Goal: Find contact information: Find contact information

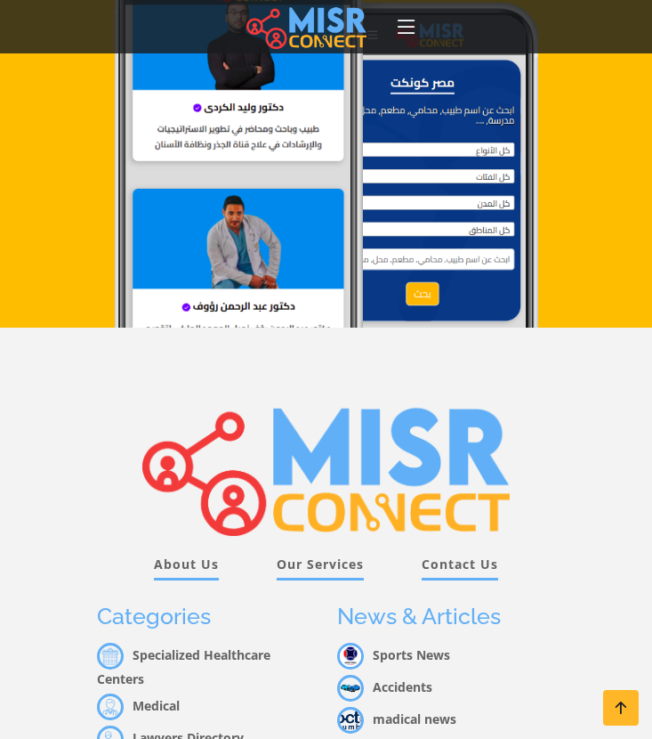
scroll to position [2025, 0]
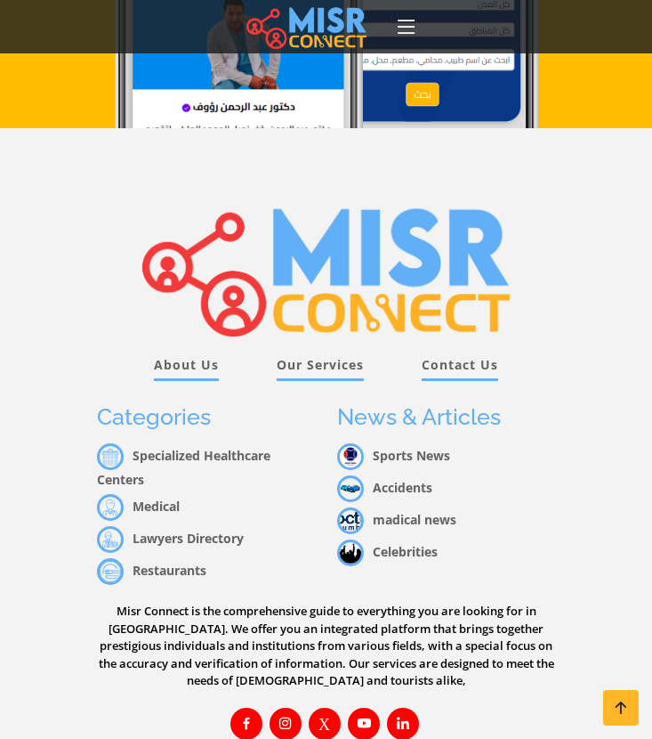
click at [166, 497] on link "Medical" at bounding box center [138, 505] width 83 height 17
click at [165, 447] on link "Specialized Healthcare Centers" at bounding box center [184, 467] width 174 height 41
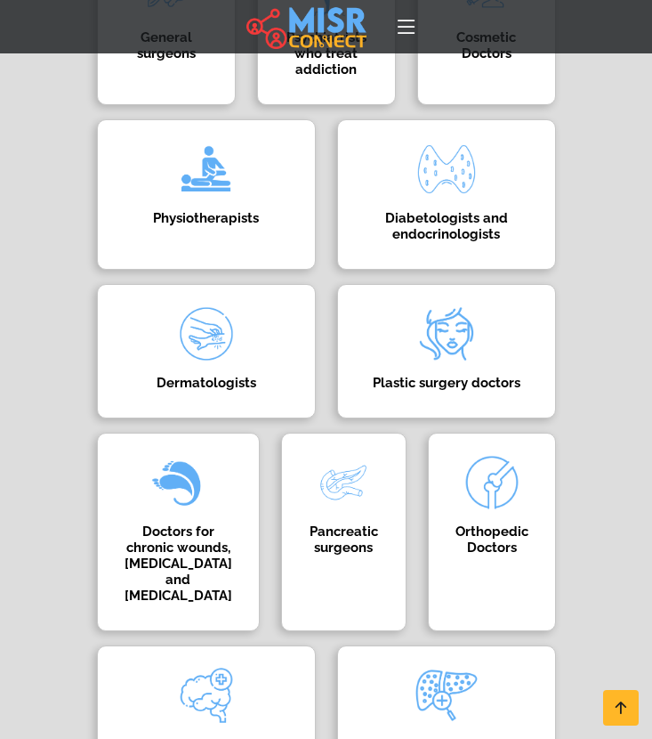
scroll to position [1256, 0]
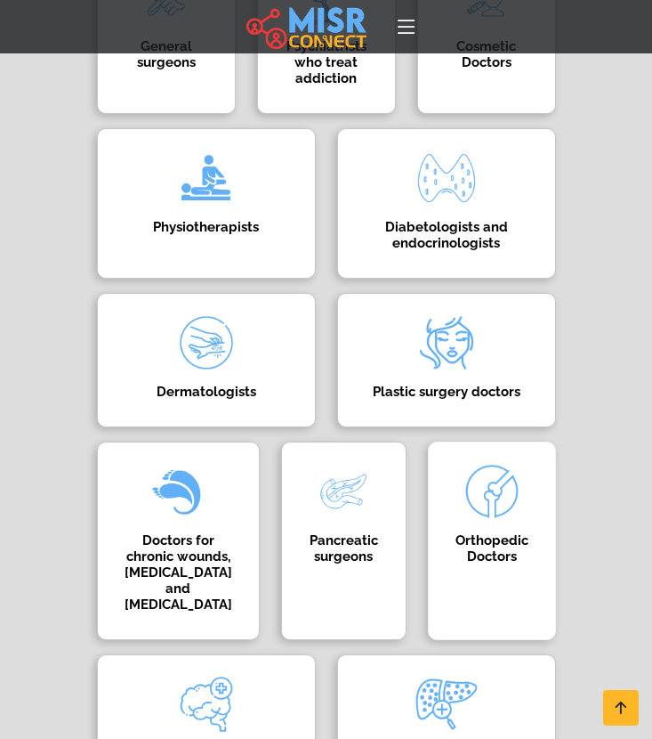
click at [456, 564] on h4 "Orthopedic Doctors" at bounding box center [492, 548] width 73 height 32
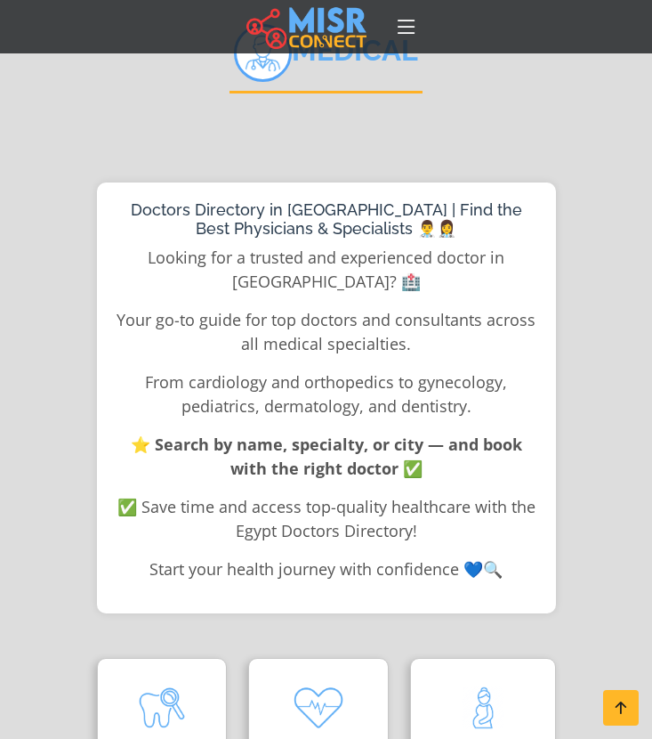
scroll to position [0, 0]
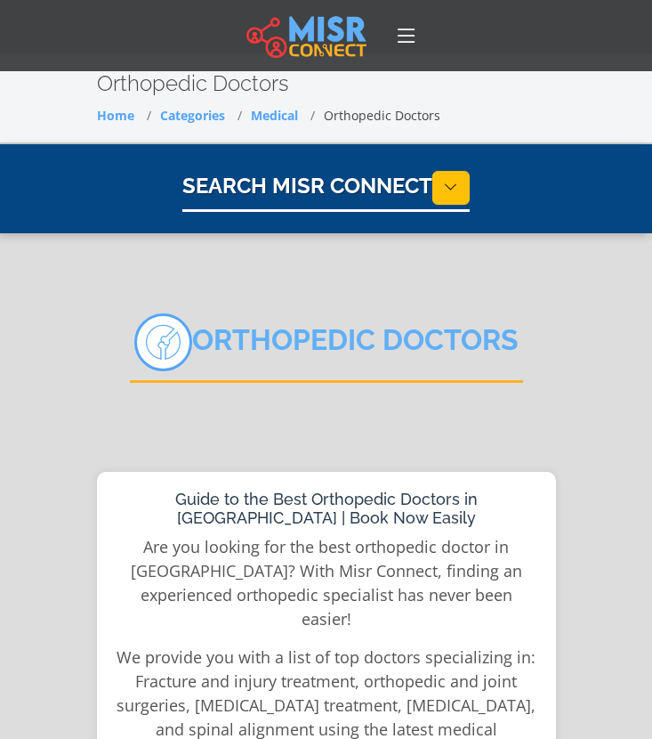
select select "*****"
select select "**********"
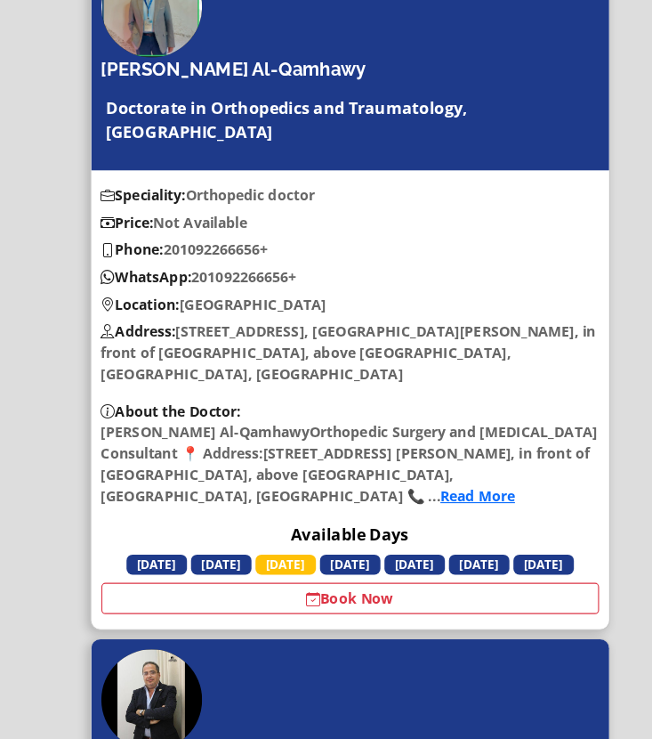
scroll to position [5083, 0]
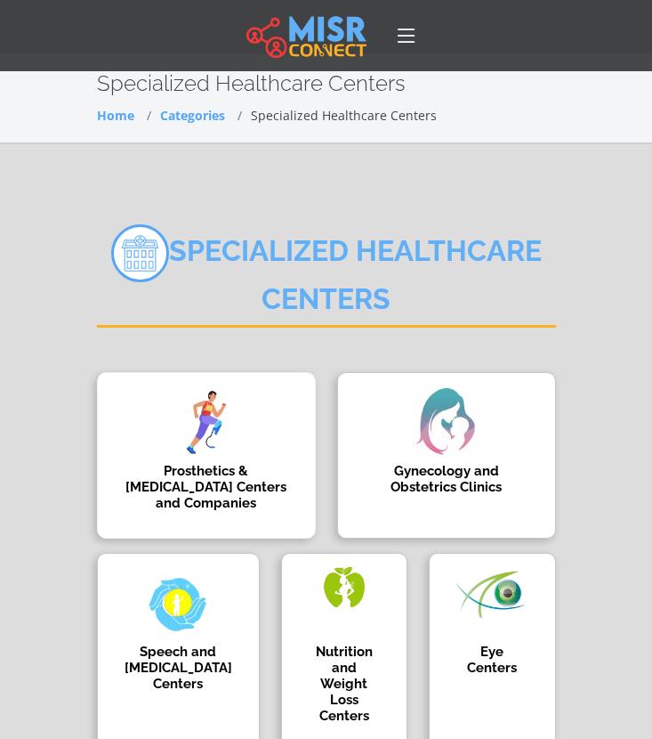
click at [171, 433] on img at bounding box center [206, 421] width 71 height 71
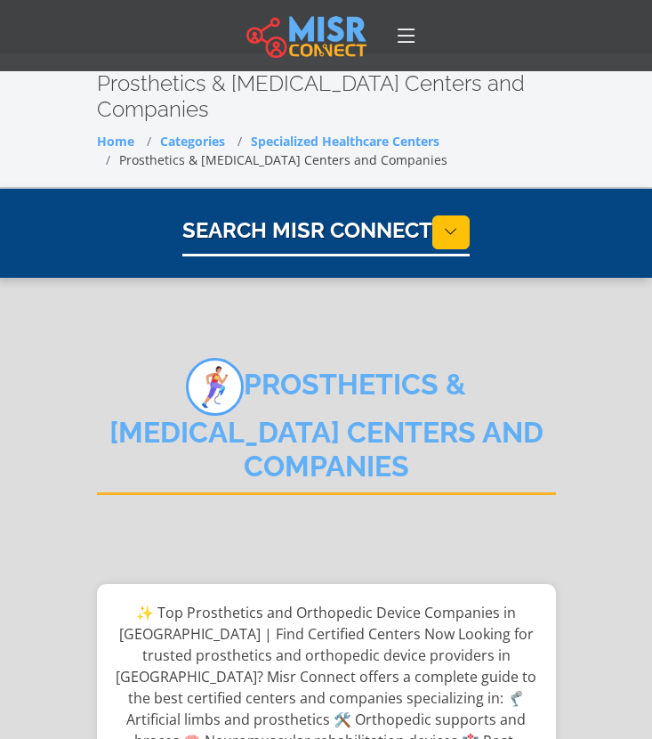
select select "**********"
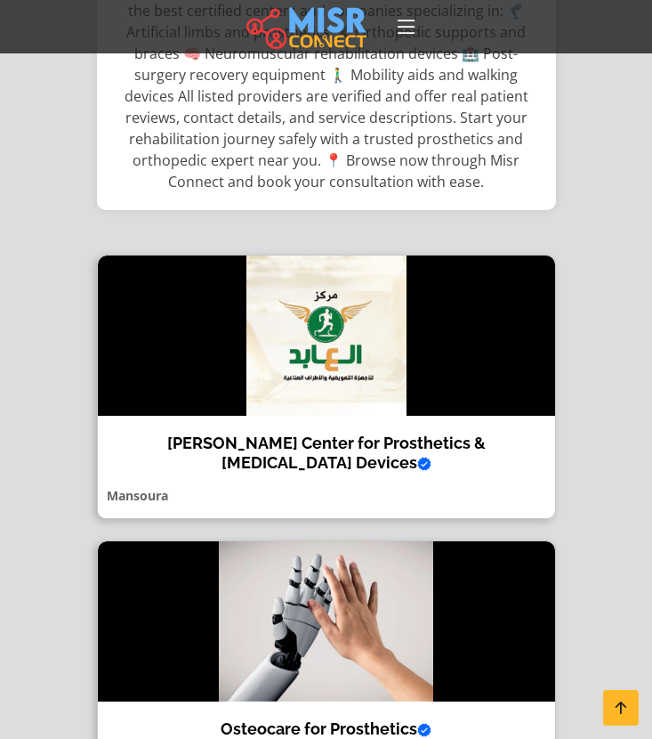
scroll to position [686, 0]
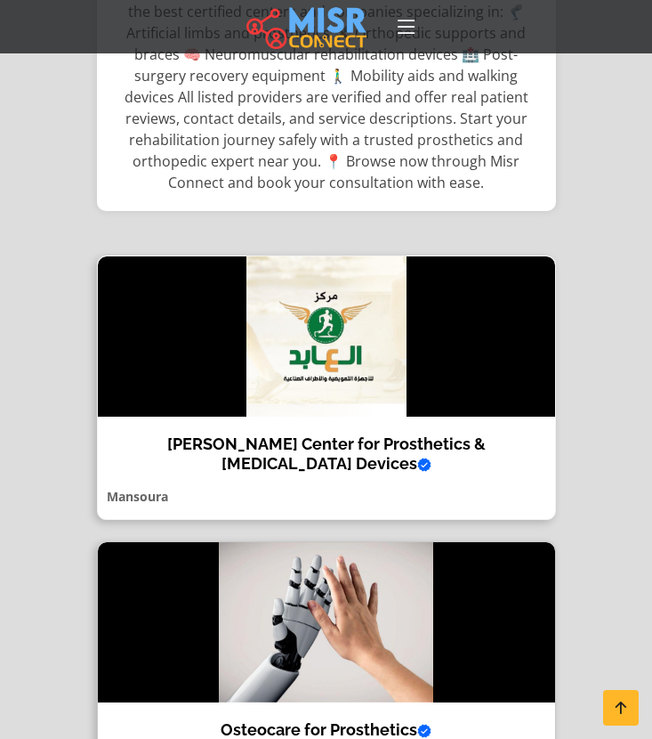
drag, startPoint x: 262, startPoint y: 448, endPoint x: 336, endPoint y: 456, distance: 74.2
click at [336, 456] on div "Al Abed Center for Prosthetics & Orthotic Devices Verified account Precision | …" at bounding box center [326, 386] width 459 height 263
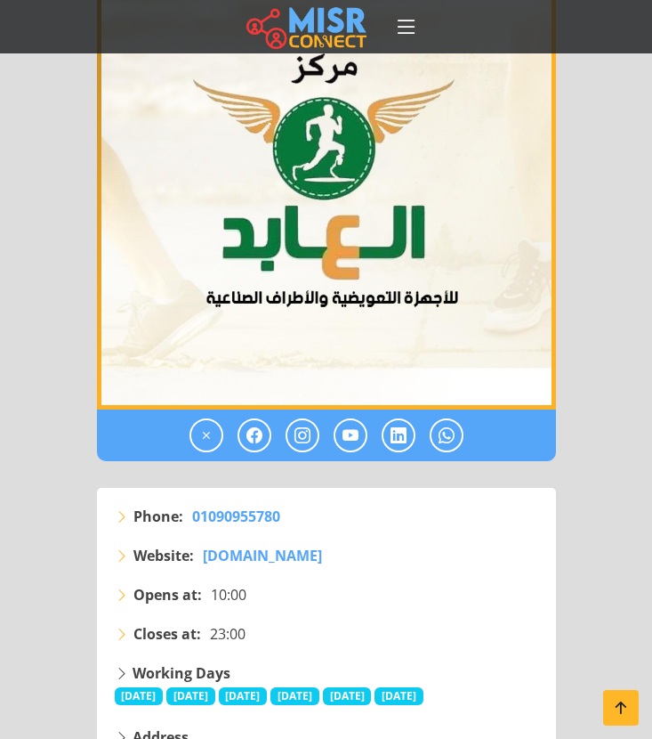
scroll to position [523, 0]
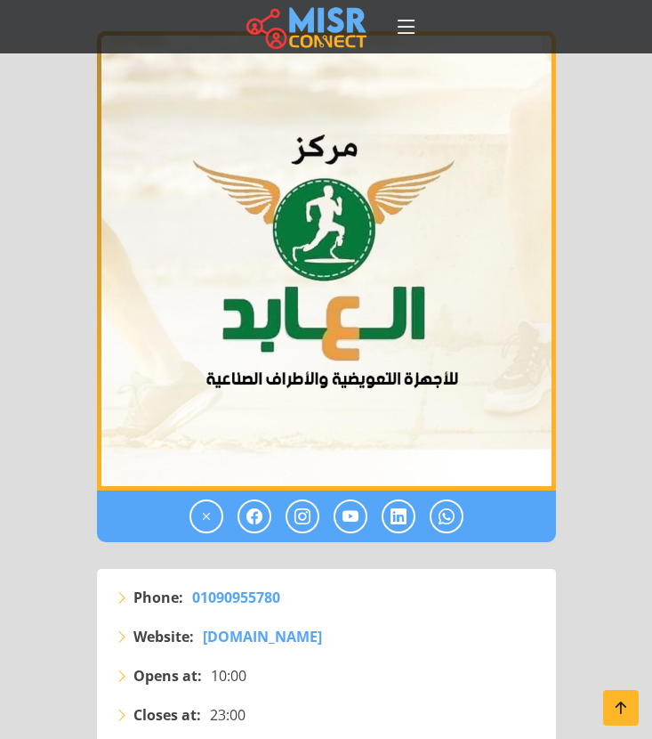
drag, startPoint x: 371, startPoint y: 625, endPoint x: 198, endPoint y: 631, distance: 172.7
click at [198, 631] on div "Phone: 01090955780 Website: abed4medical.com" at bounding box center [326, 625] width 445 height 78
copy span "abed4medical.com"
drag, startPoint x: 276, startPoint y: 579, endPoint x: 190, endPoint y: 582, distance: 86.4
click at [190, 586] on li "Phone: 01090955780" at bounding box center [327, 596] width 424 height 21
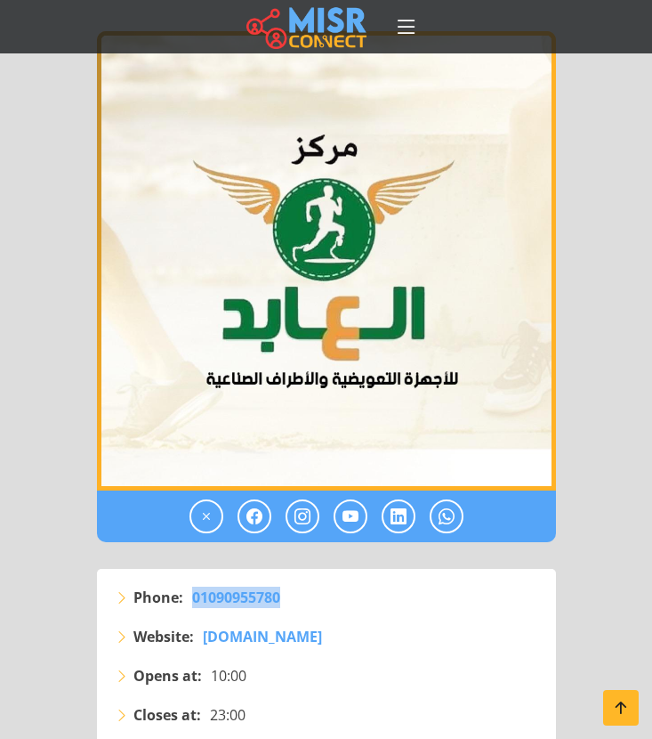
copy span "01090955780"
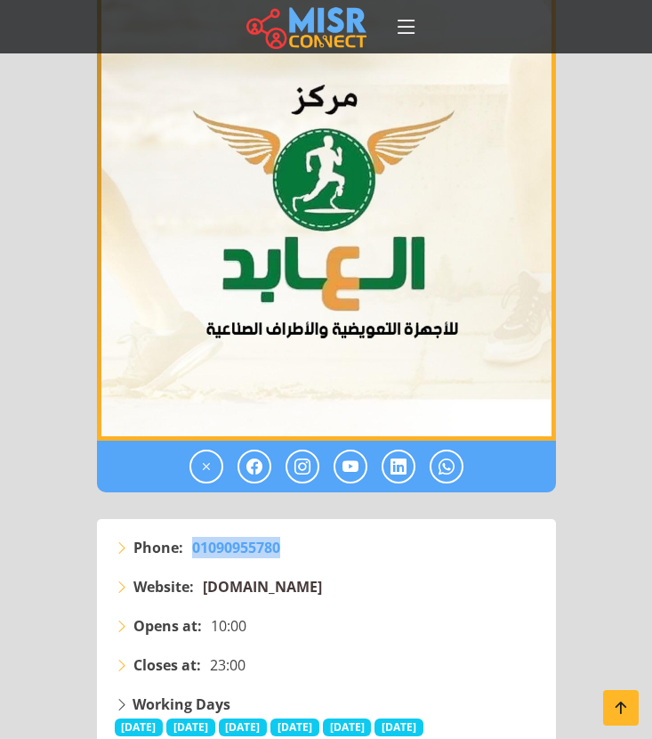
drag, startPoint x: 366, startPoint y: 569, endPoint x: 206, endPoint y: 569, distance: 159.3
click at [206, 576] on li "Website: abed4medical.com" at bounding box center [327, 586] width 424 height 21
copy span "abed4medical.com"
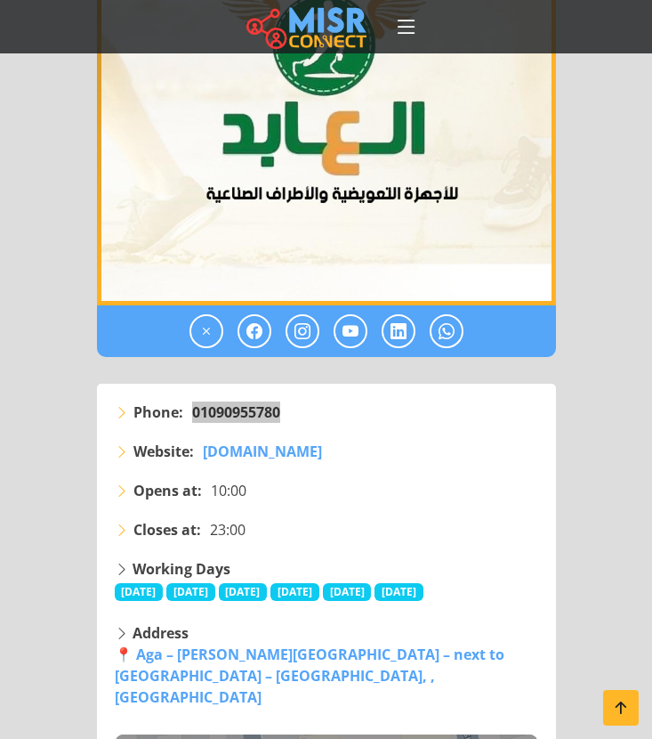
scroll to position [723, 0]
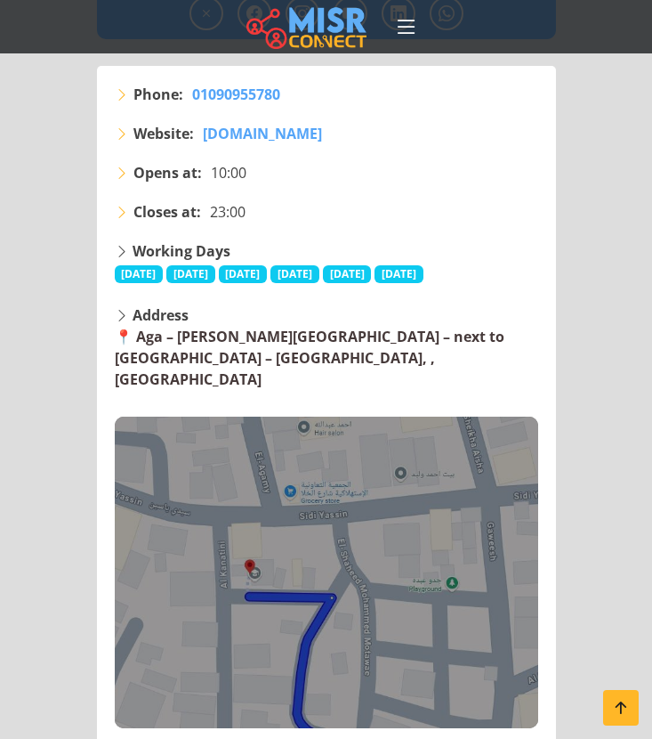
scroll to position [1027, 0]
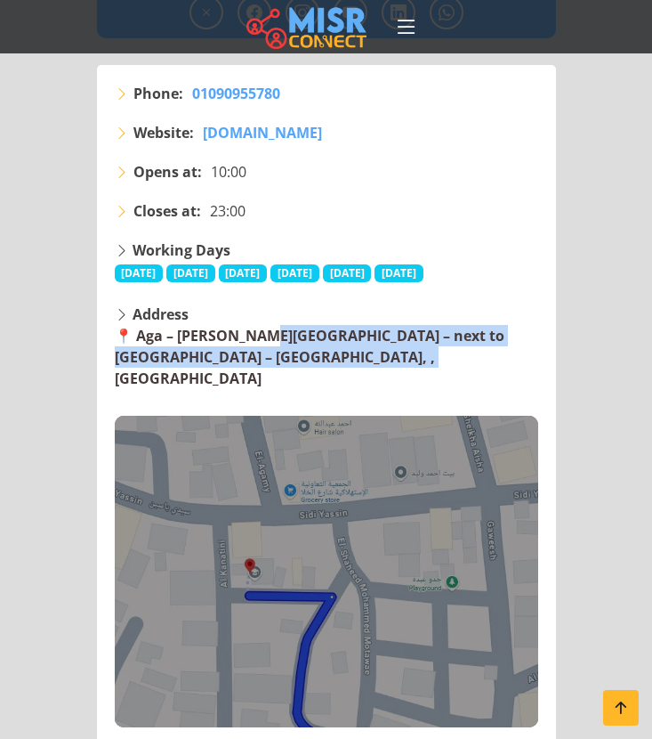
drag, startPoint x: 315, startPoint y: 343, endPoint x: 141, endPoint y: 320, distance: 175.9
click at [141, 320] on div "Address 📍 Aga – Georgeina Street – next to Banque du Caire – Mansoura, , Mansou…" at bounding box center [327, 515] width 424 height 424
copy link "ga – Georgeina Street – next to Banque du Caire – Mansoura, , Mansoura"
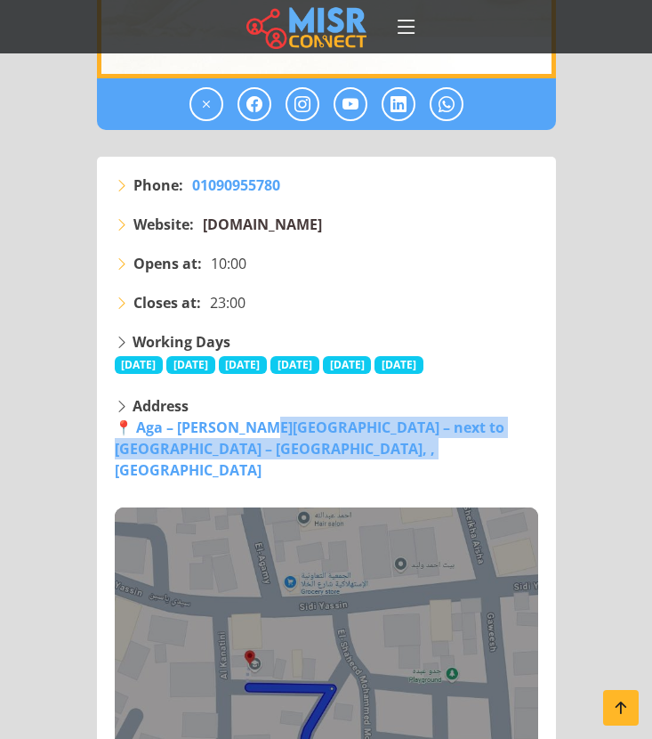
scroll to position [927, 0]
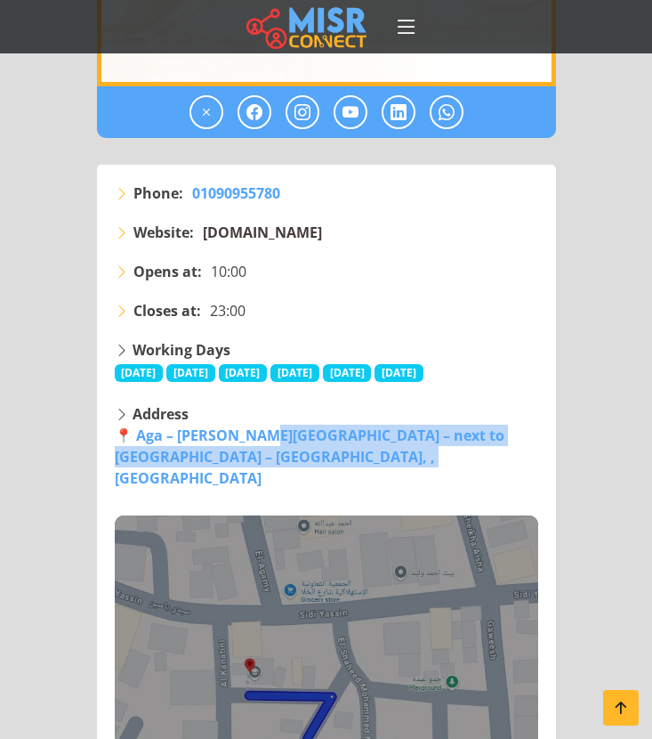
click at [245, 222] on span "[DOMAIN_NAME]" at bounding box center [262, 232] width 119 height 20
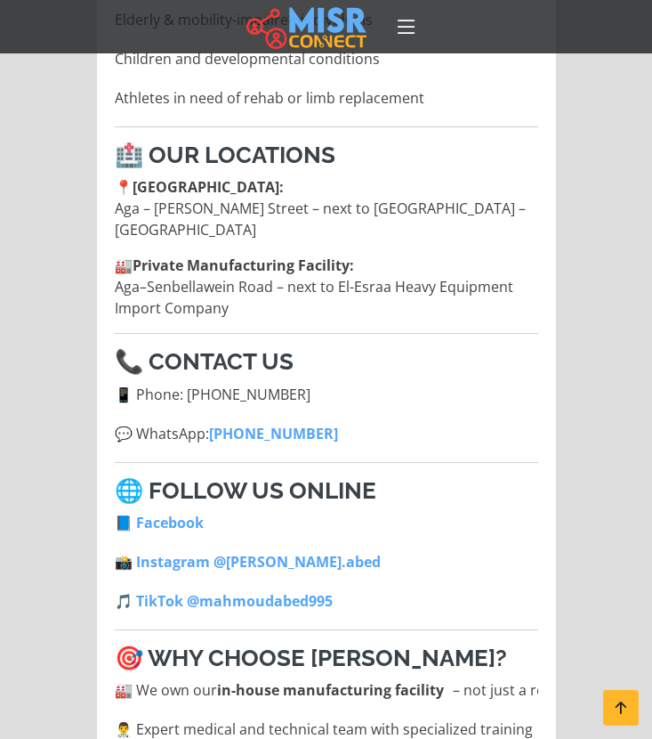
scroll to position [3233, 0]
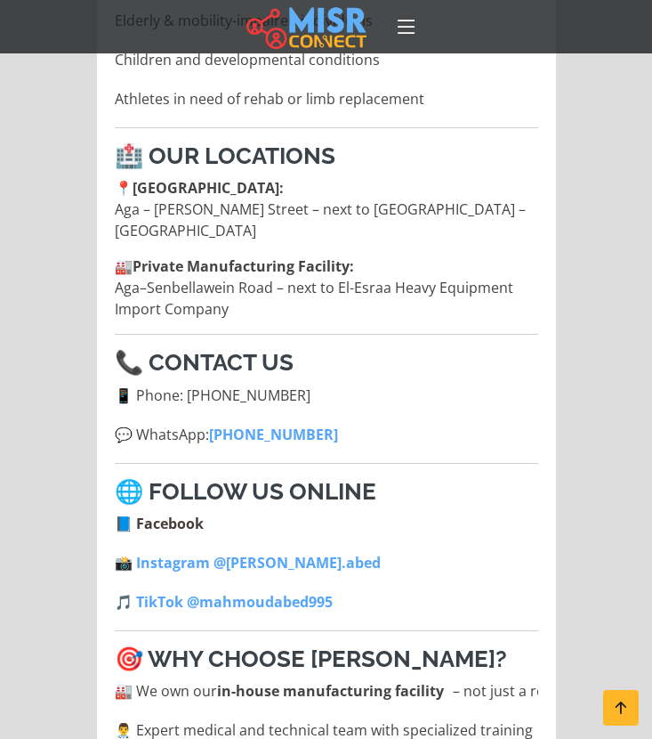
click at [182, 513] on link "📘 Facebook" at bounding box center [159, 523] width 89 height 20
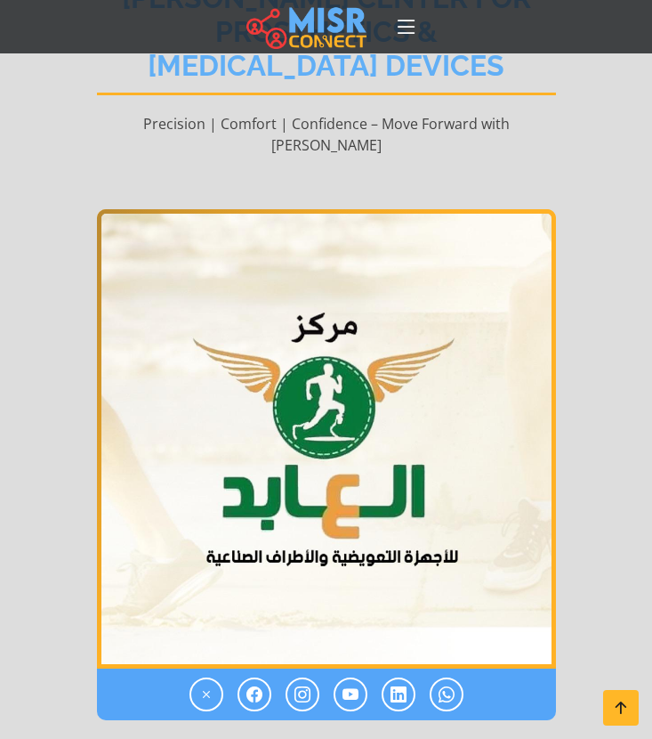
scroll to position [322, 0]
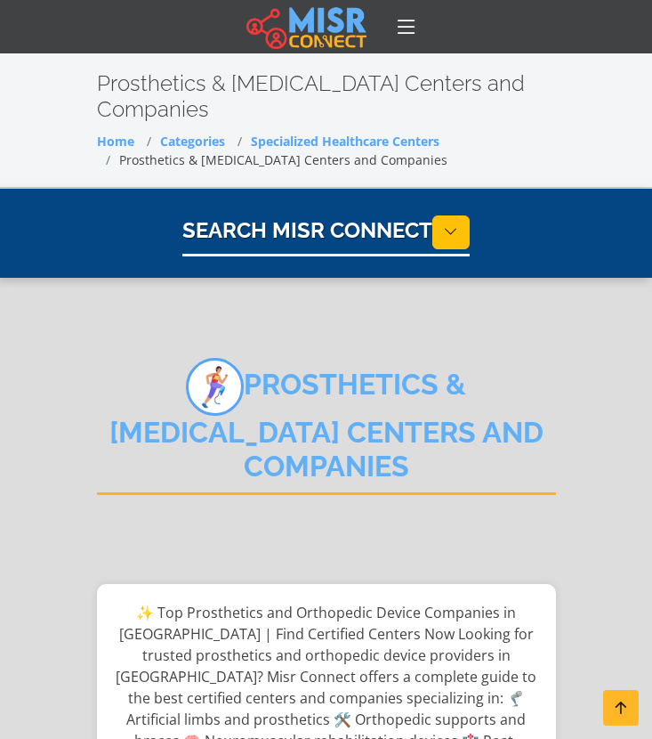
select select "**********"
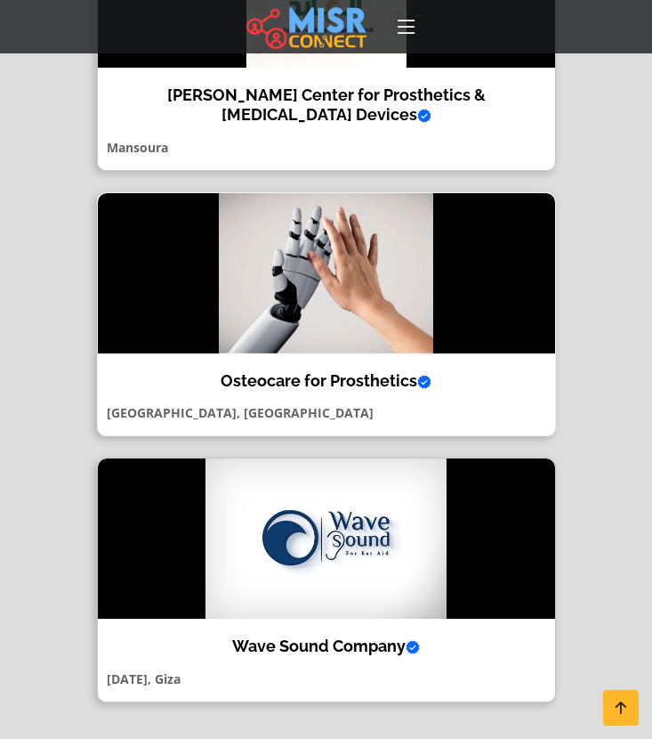
scroll to position [1037, 0]
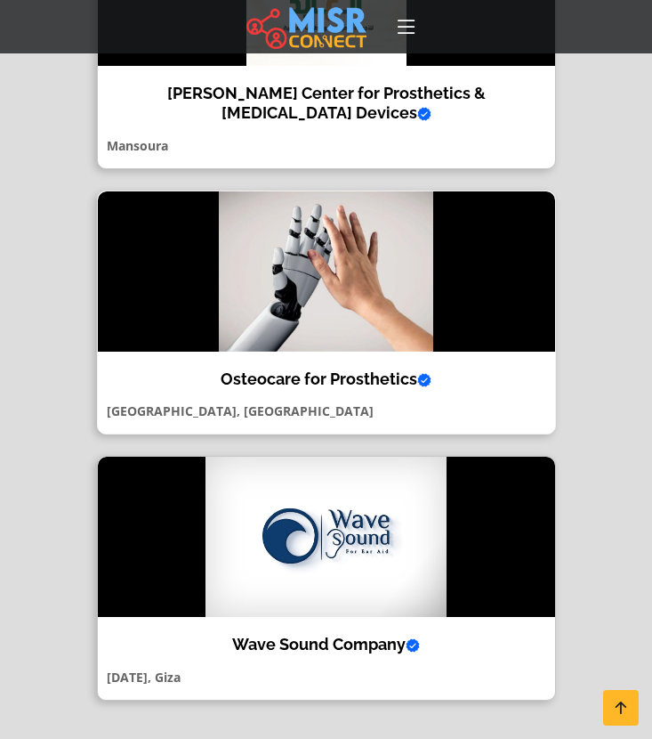
click at [325, 329] on img at bounding box center [326, 271] width 457 height 160
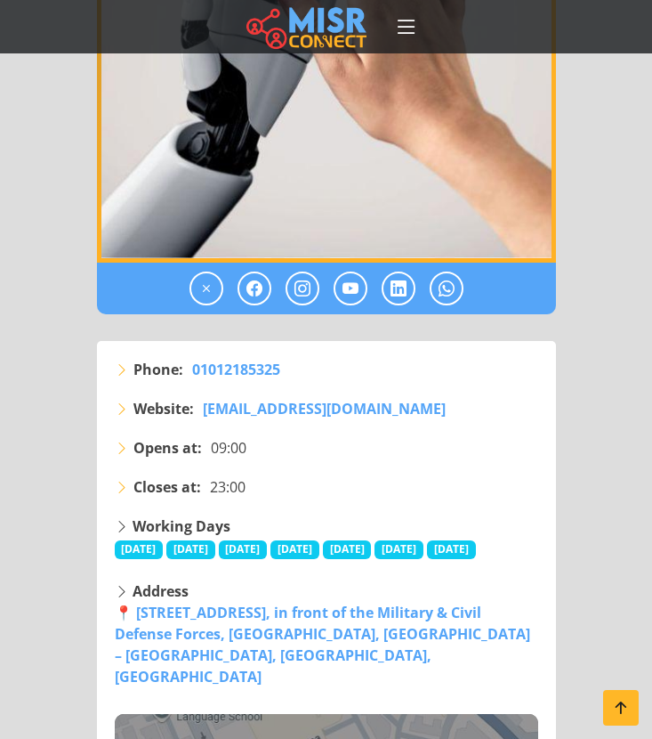
scroll to position [622, 0]
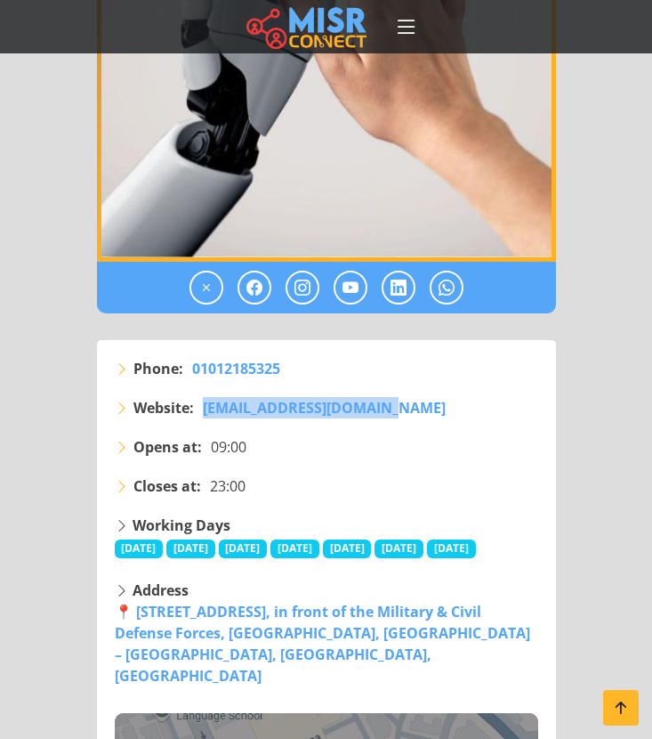
drag, startPoint x: 432, startPoint y: 416, endPoint x: 200, endPoint y: 418, distance: 231.4
click at [200, 418] on li "Website: [EMAIL_ADDRESS][DOMAIN_NAME]" at bounding box center [327, 407] width 424 height 21
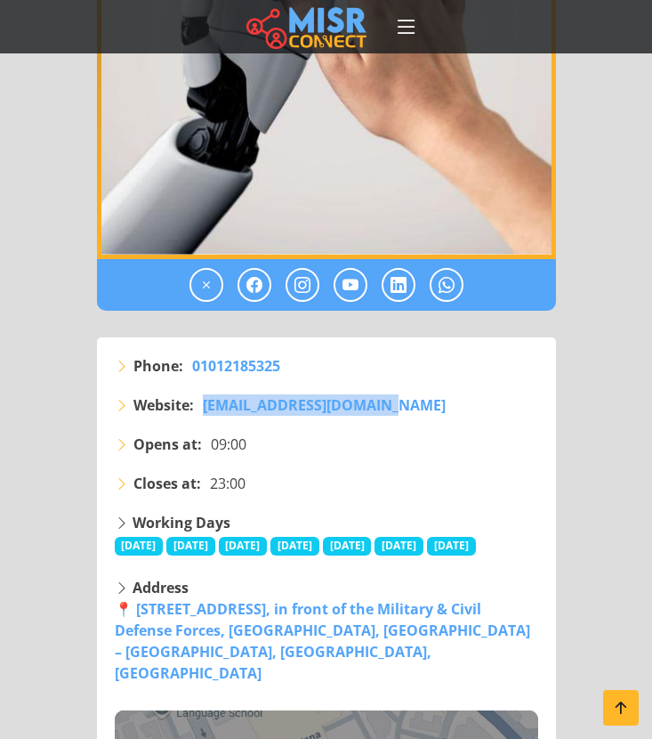
scroll to position [624, 0]
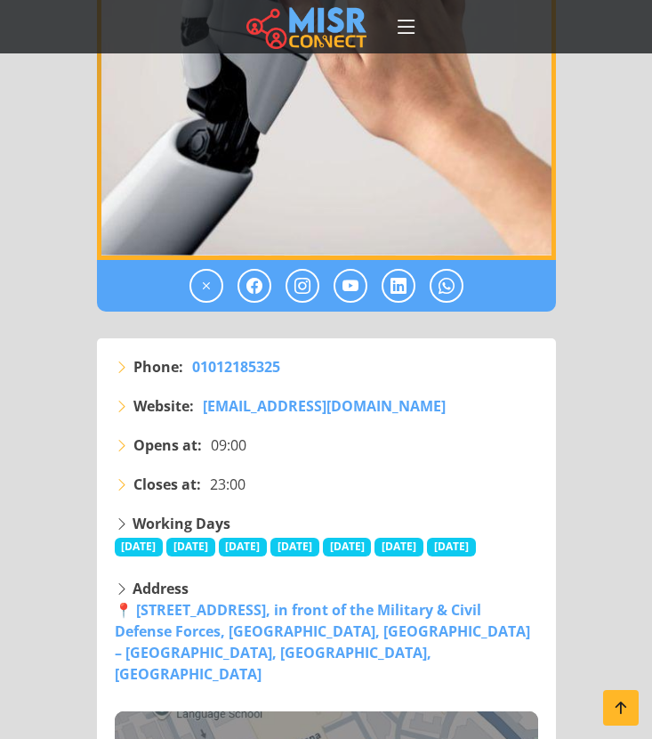
click at [335, 459] on ul "Opens at: 09:00 Closes at: 23:00" at bounding box center [327, 464] width 424 height 61
click at [308, 292] on icon at bounding box center [303, 285] width 16 height 21
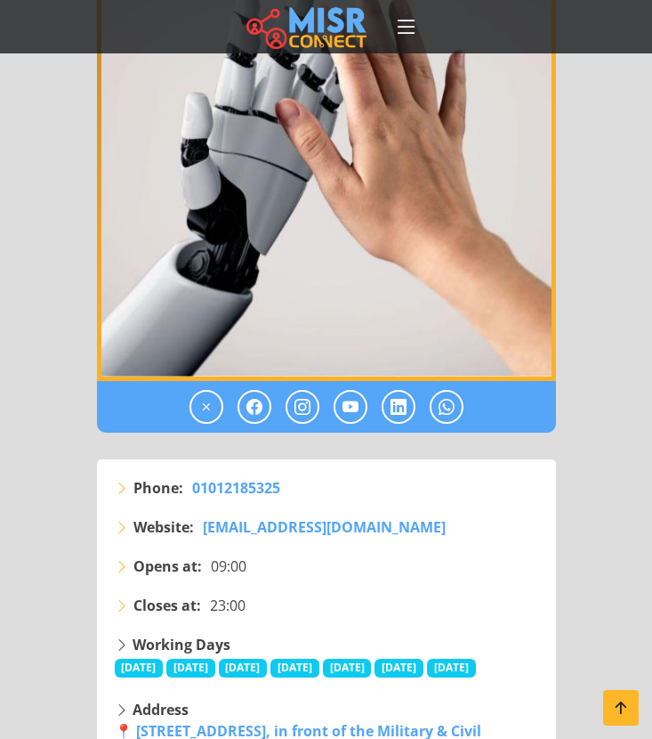
scroll to position [505, 0]
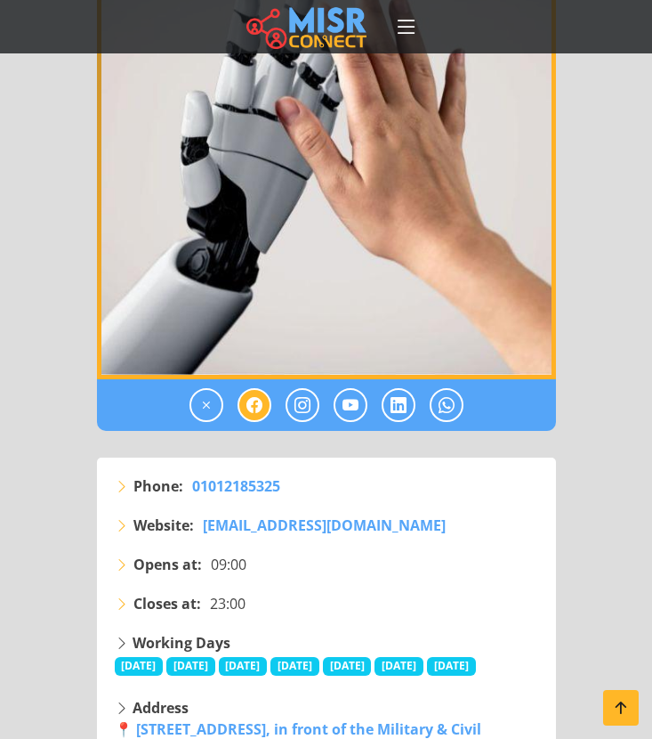
click at [261, 406] on icon at bounding box center [254, 404] width 16 height 21
